Goal: Task Accomplishment & Management: Manage account settings

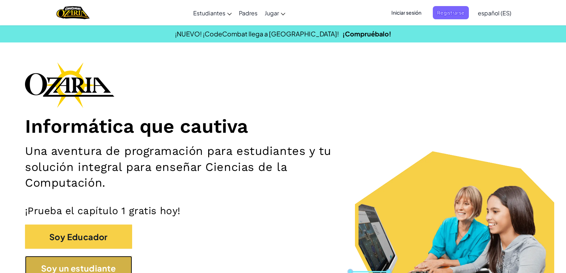
click at [79, 269] on font "Soy un estudiante" at bounding box center [78, 268] width 75 height 10
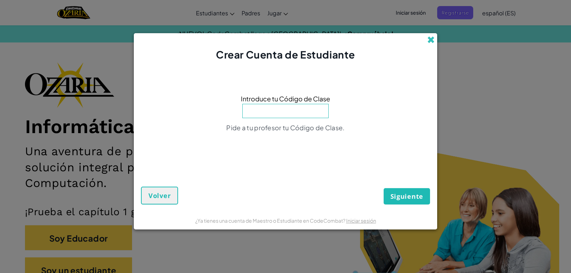
click at [428, 44] on span at bounding box center [430, 39] width 7 height 7
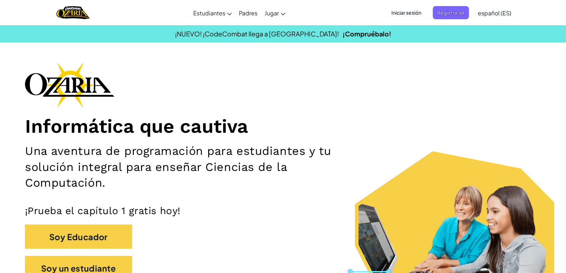
drag, startPoint x: 438, startPoint y: 39, endPoint x: 435, endPoint y: 37, distance: 3.9
drag, startPoint x: 435, startPoint y: 37, endPoint x: 399, endPoint y: 13, distance: 43.2
click at [399, 13] on font "Iniciar sesión" at bounding box center [406, 12] width 30 height 6
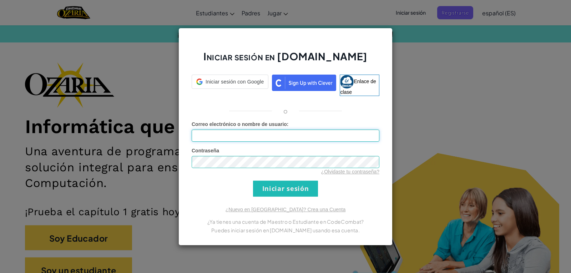
type input "[EMAIL_ADDRESS][DOMAIN_NAME]"
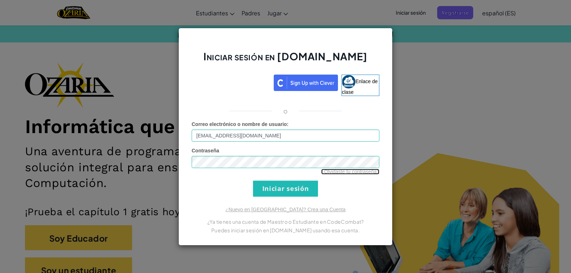
click at [357, 169] on font "¿Olvidaste tu contraseña?" at bounding box center [350, 172] width 58 height 6
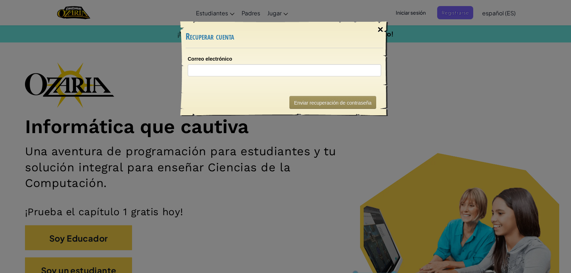
click at [379, 28] on font "×" at bounding box center [380, 29] width 6 height 11
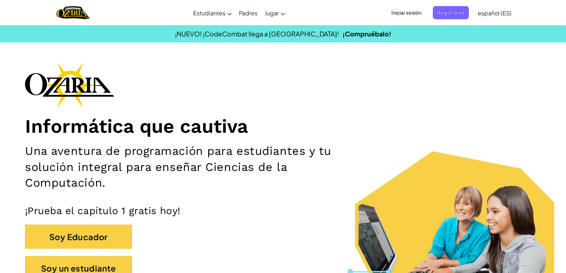
click at [418, 15] on font "Iniciar sesión" at bounding box center [406, 12] width 30 height 6
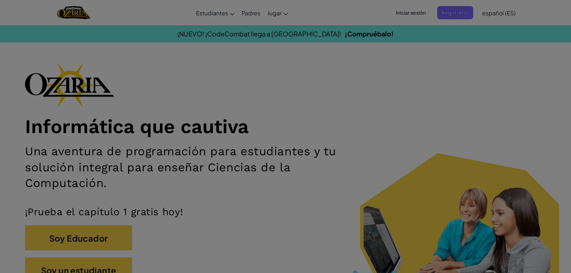
type input "[EMAIL_ADDRESS][DOMAIN_NAME]"
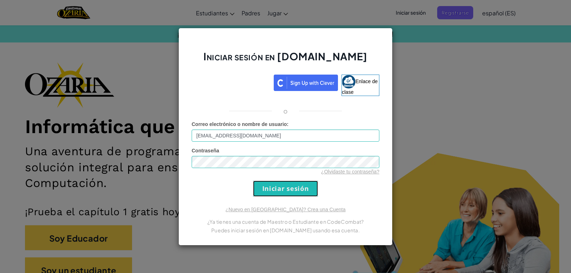
click at [293, 192] on input "Iniciar sesión" at bounding box center [285, 189] width 65 height 16
